Goal: Check status: Check status

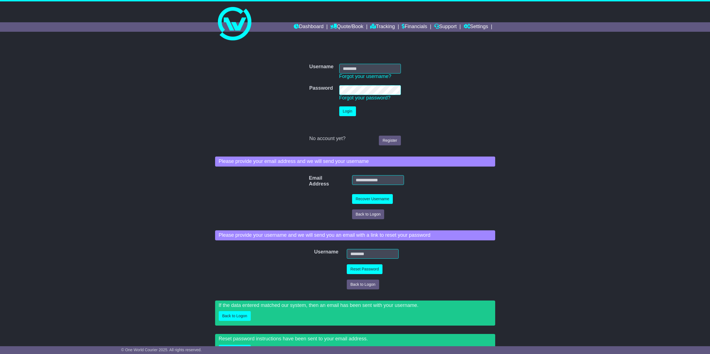
type input "**********"
click at [354, 109] on button "Login" at bounding box center [347, 112] width 17 height 10
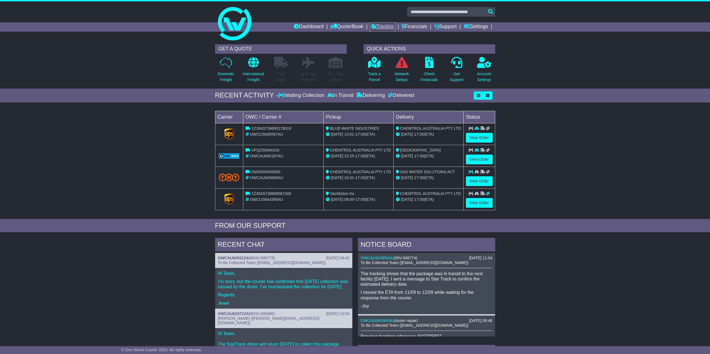
click at [380, 26] on link "Tracking" at bounding box center [382, 26] width 25 height 9
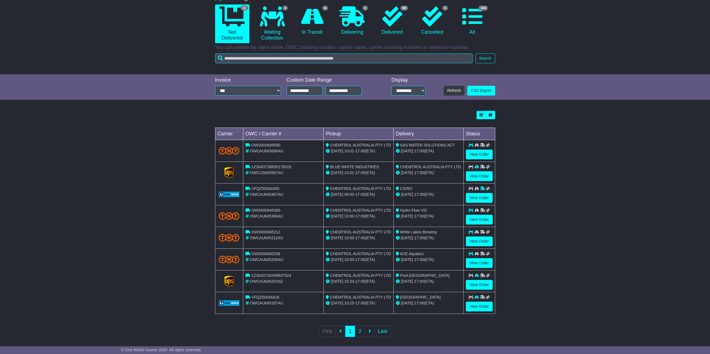
scroll to position [58, 0]
